Goal: Navigation & Orientation: Find specific page/section

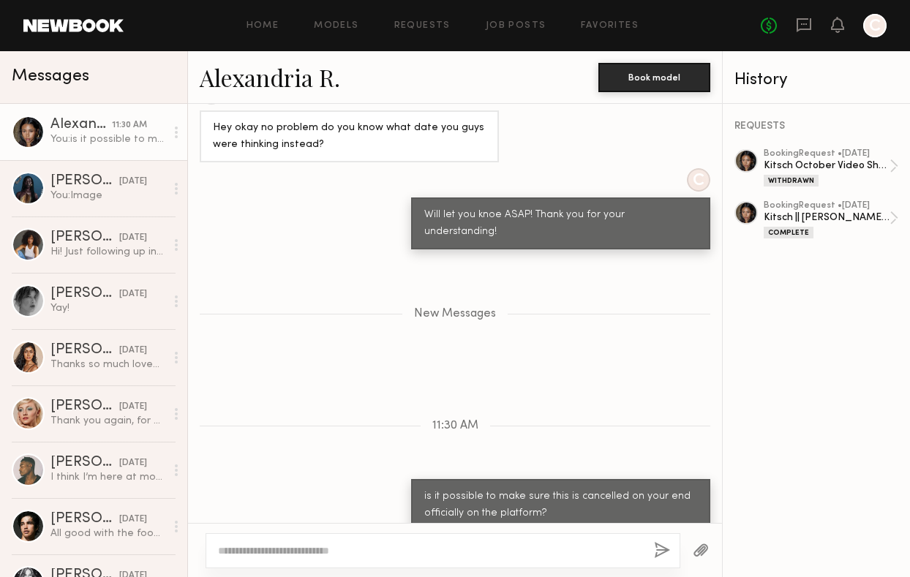
scroll to position [1795, 0]
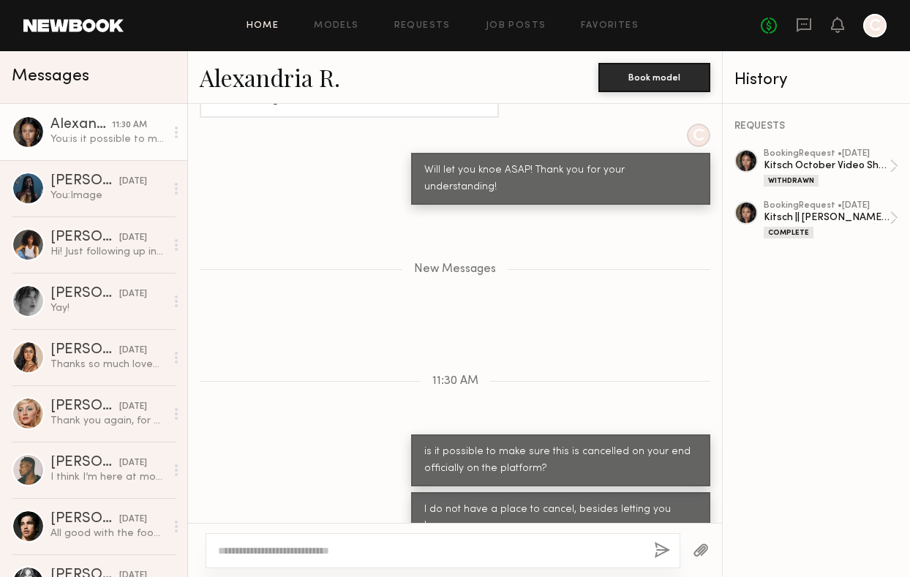
click at [257, 22] on link "Home" at bounding box center [262, 26] width 33 height 10
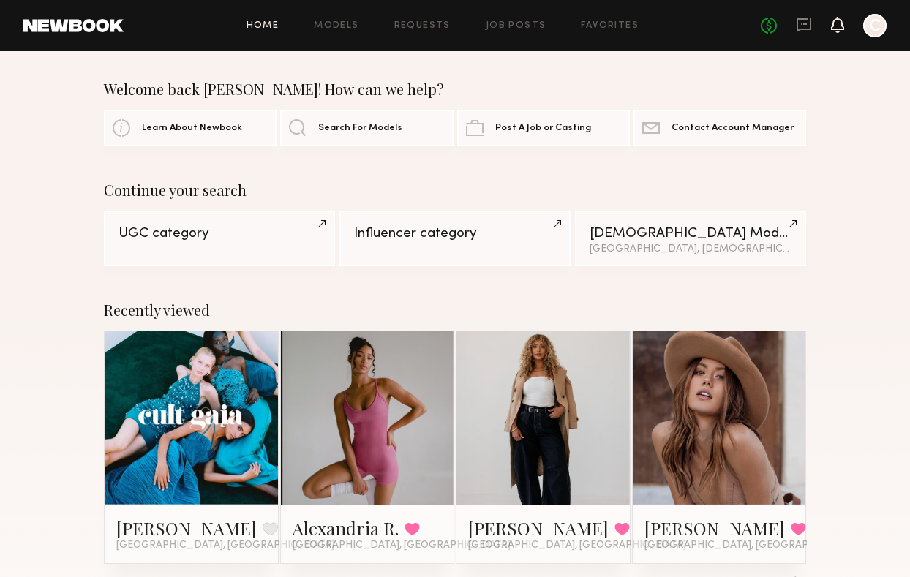
click at [839, 31] on icon at bounding box center [837, 32] width 4 height 2
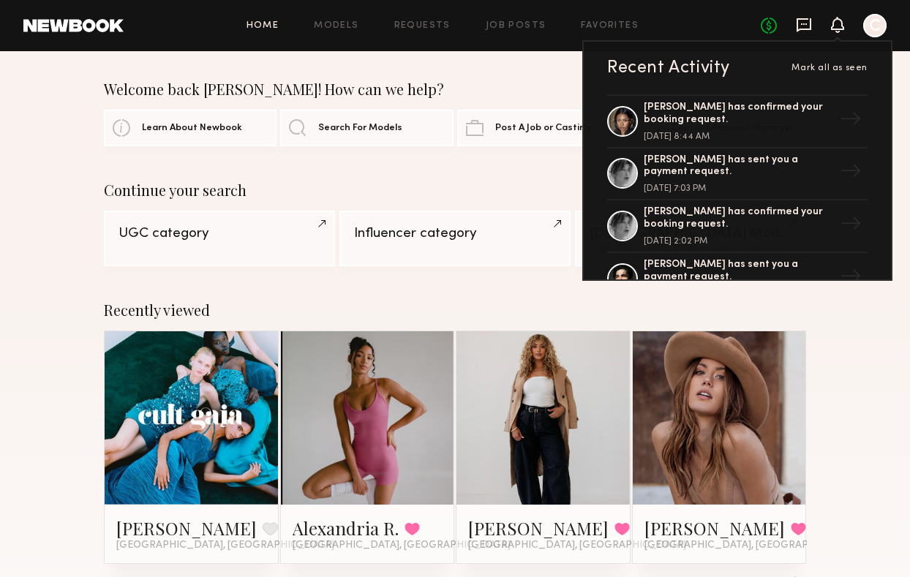
click at [799, 26] on icon at bounding box center [804, 25] width 16 height 16
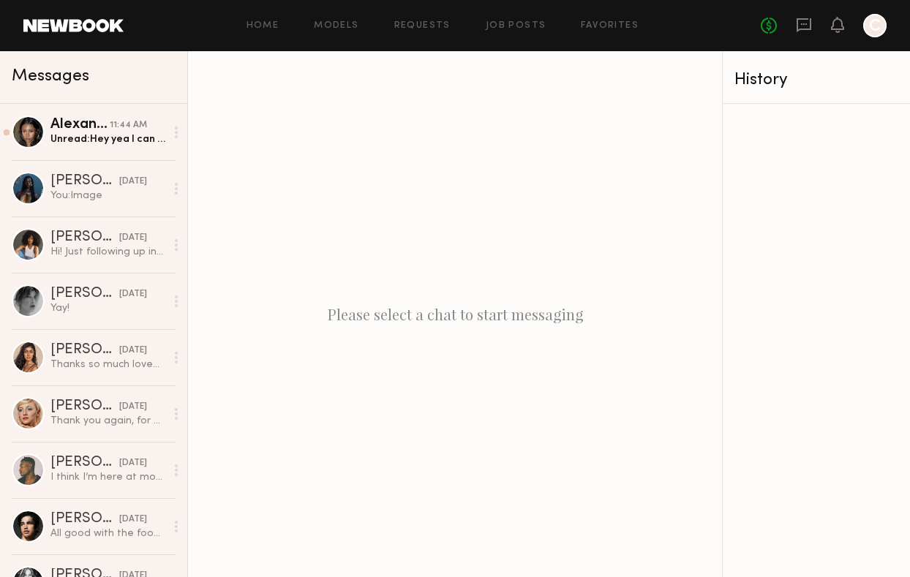
click at [824, 23] on div "No fees up to $5,000 C" at bounding box center [824, 25] width 126 height 23
click at [834, 30] on icon at bounding box center [837, 25] width 13 height 16
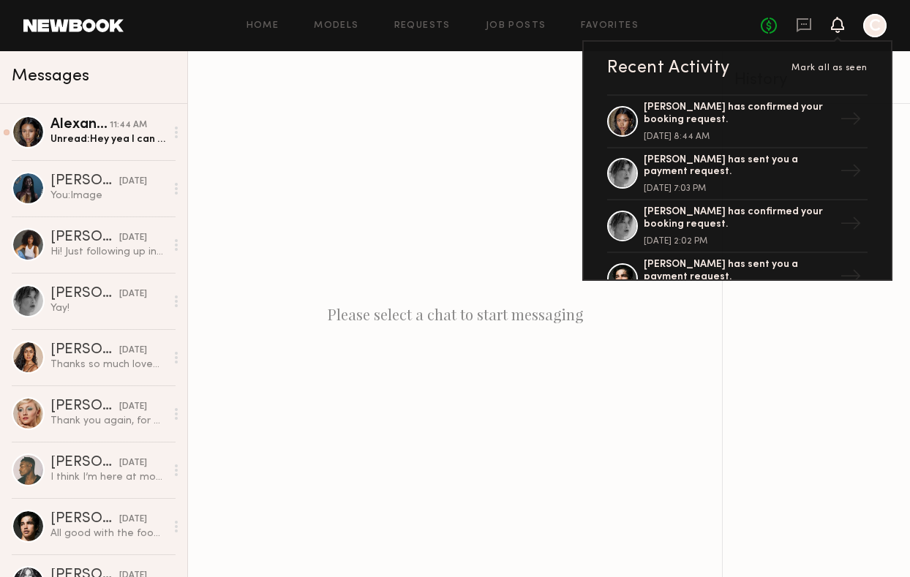
click at [835, 31] on icon at bounding box center [837, 32] width 4 height 2
